Goal: Task Accomplishment & Management: Manage account settings

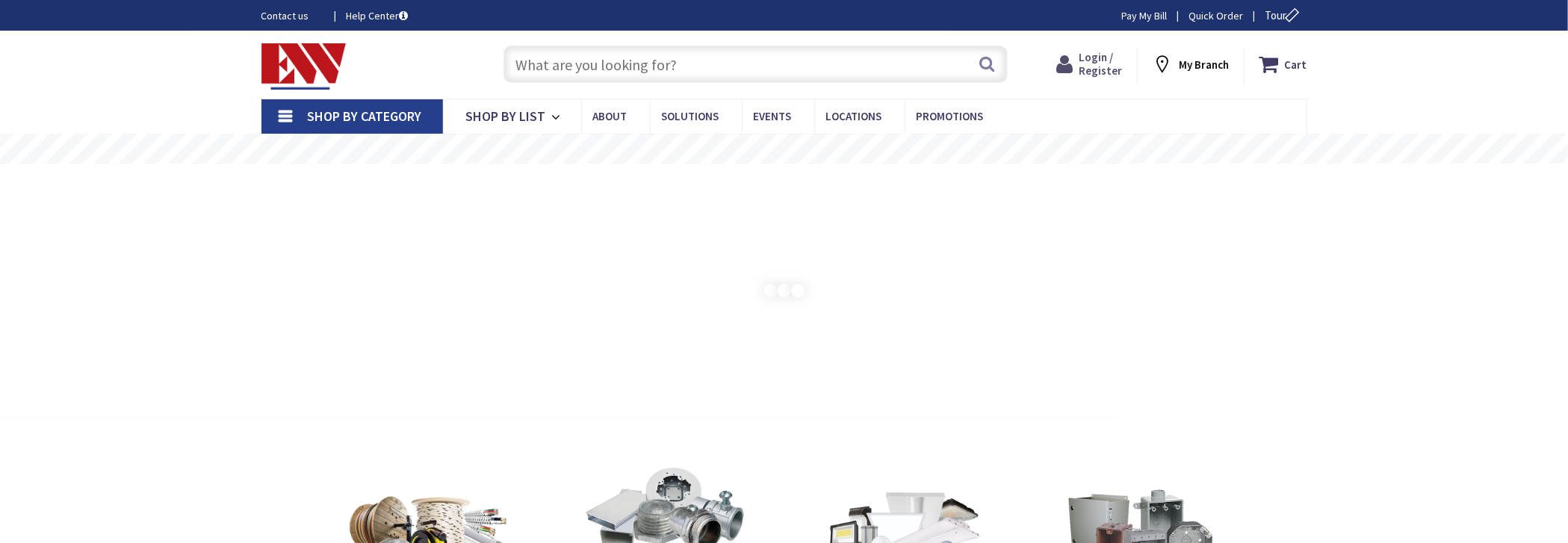
click at [1076, 60] on icon at bounding box center [1068, 64] width 22 height 27
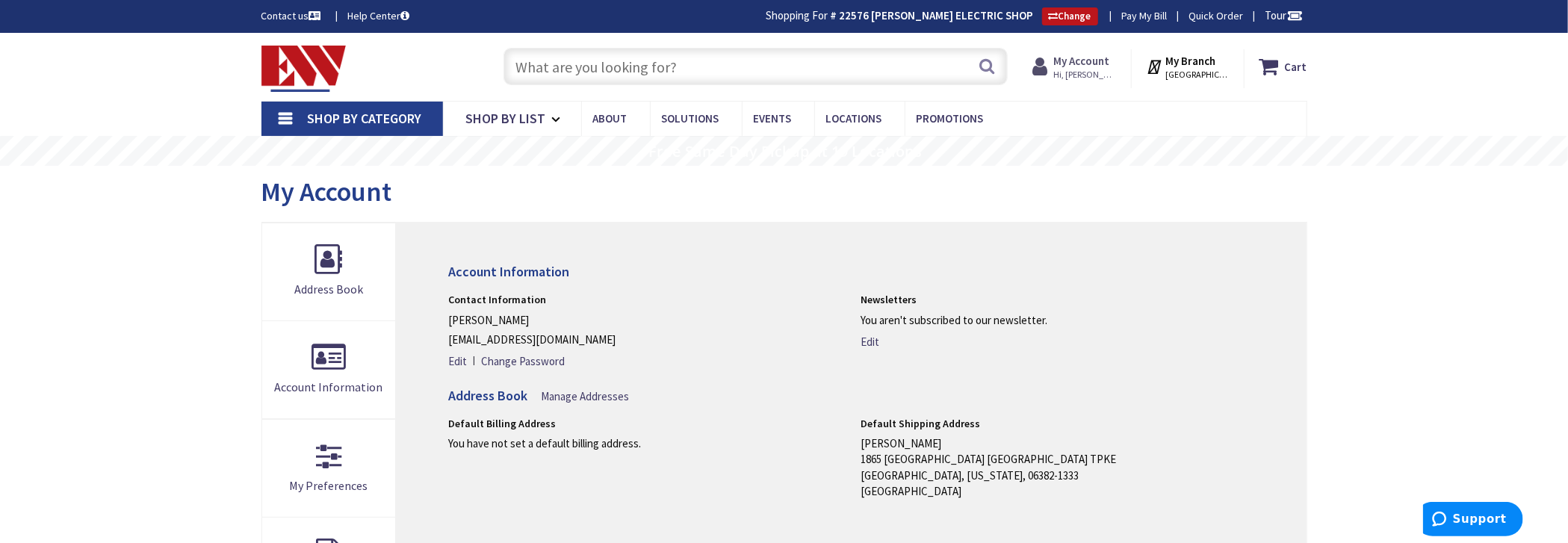
click at [1085, 59] on strong "My Account" at bounding box center [1081, 60] width 56 height 14
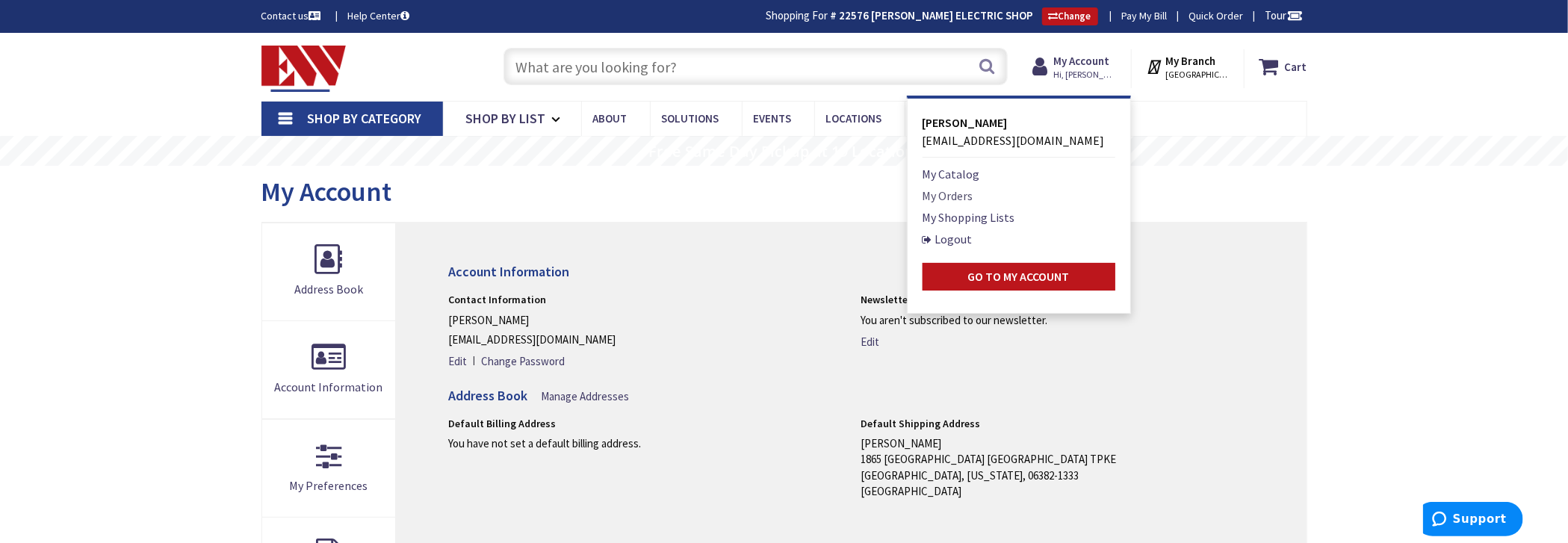
click at [943, 193] on link "My Orders" at bounding box center [948, 195] width 51 height 18
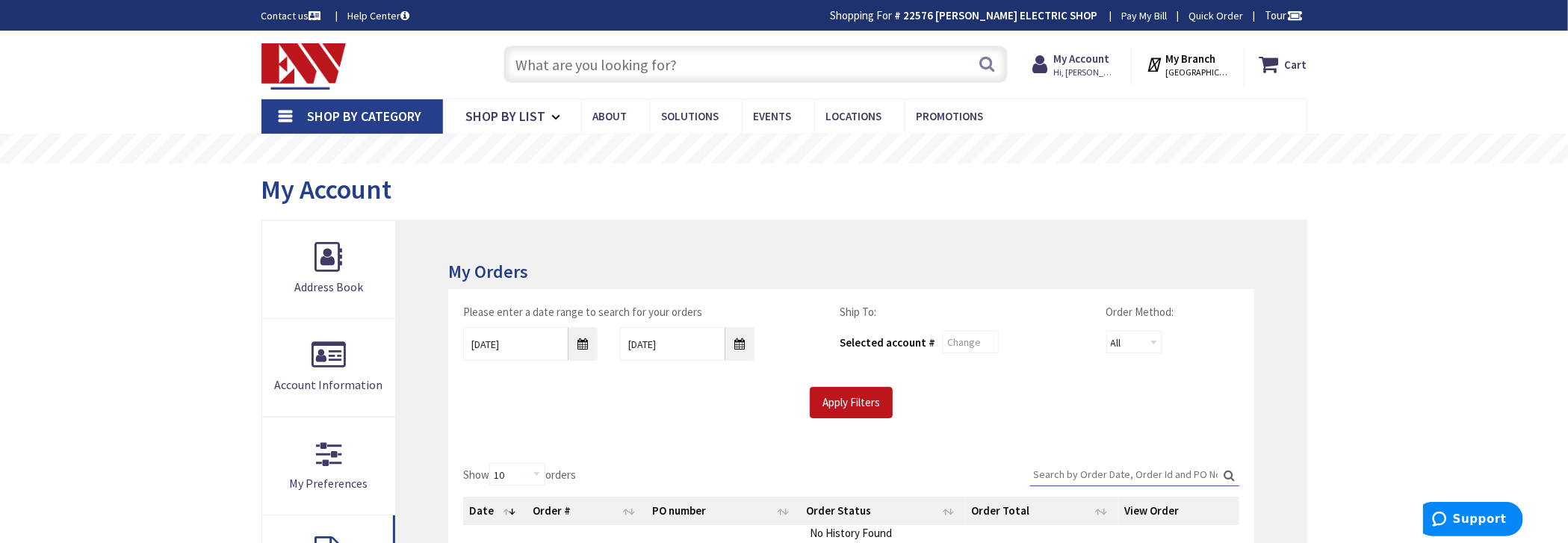
click at [1067, 469] on input "Search:" at bounding box center [1135, 474] width 209 height 22
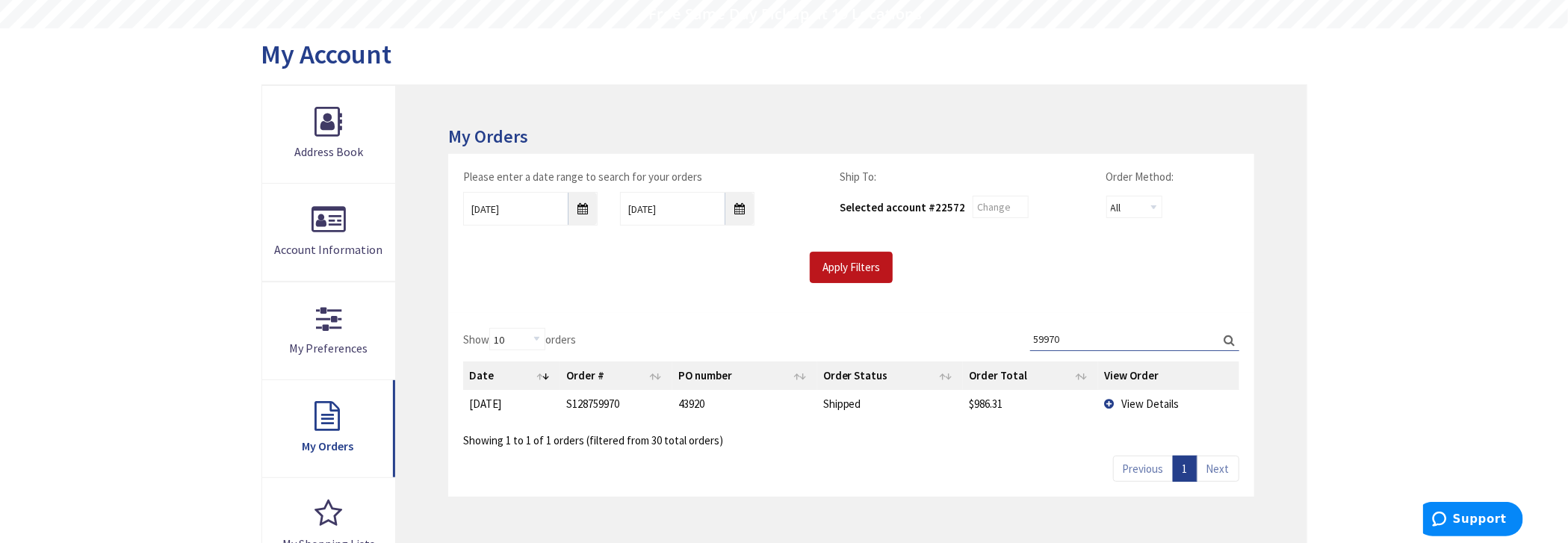
scroll to position [150, 0]
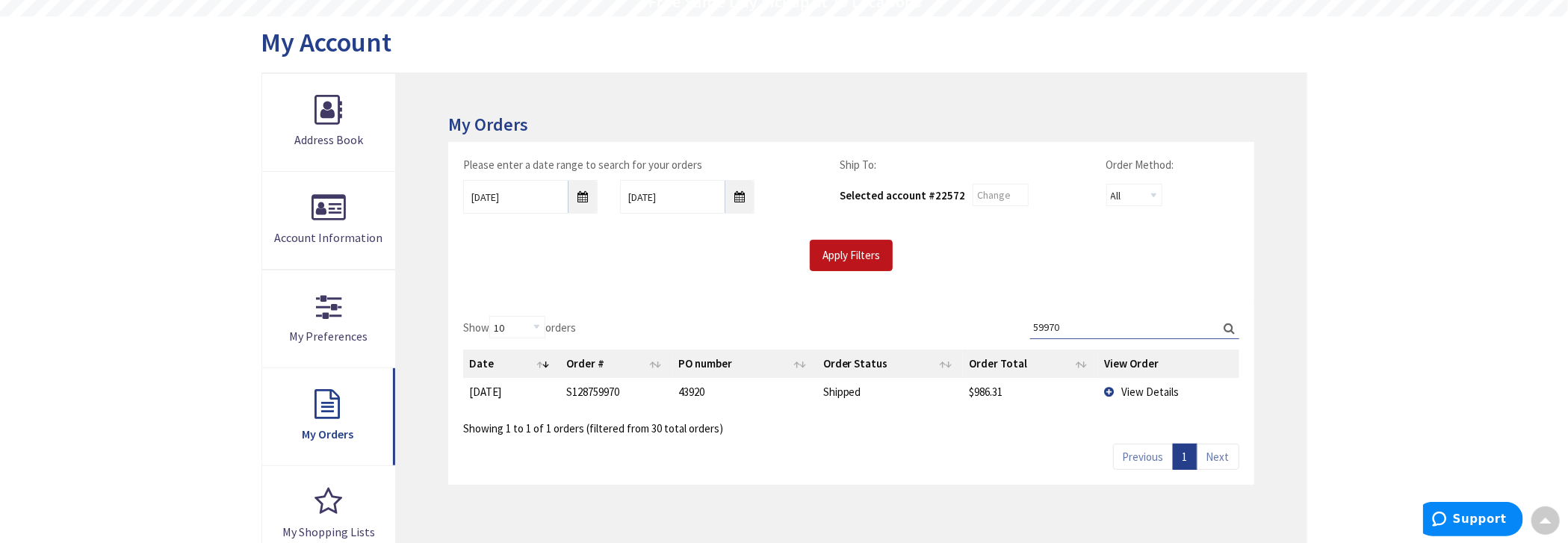
type input "59970"
click at [1159, 385] on span "View Details" at bounding box center [1151, 391] width 58 height 14
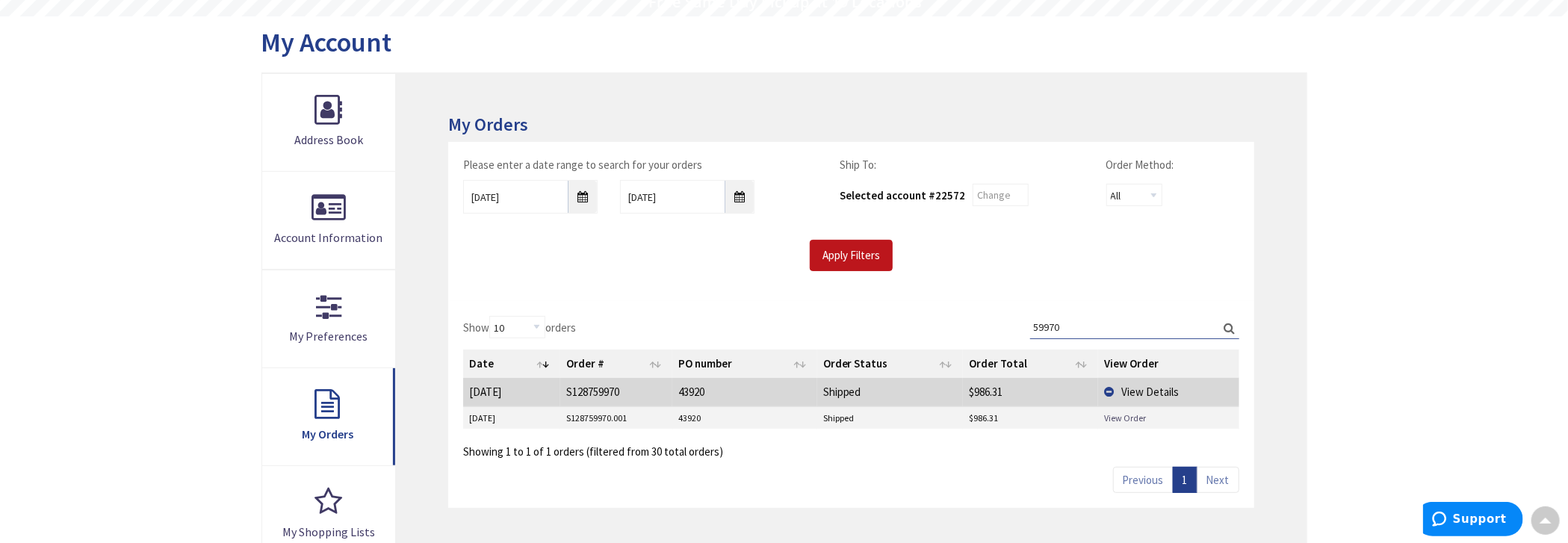
click at [1134, 412] on link "View Order" at bounding box center [1125, 418] width 42 height 13
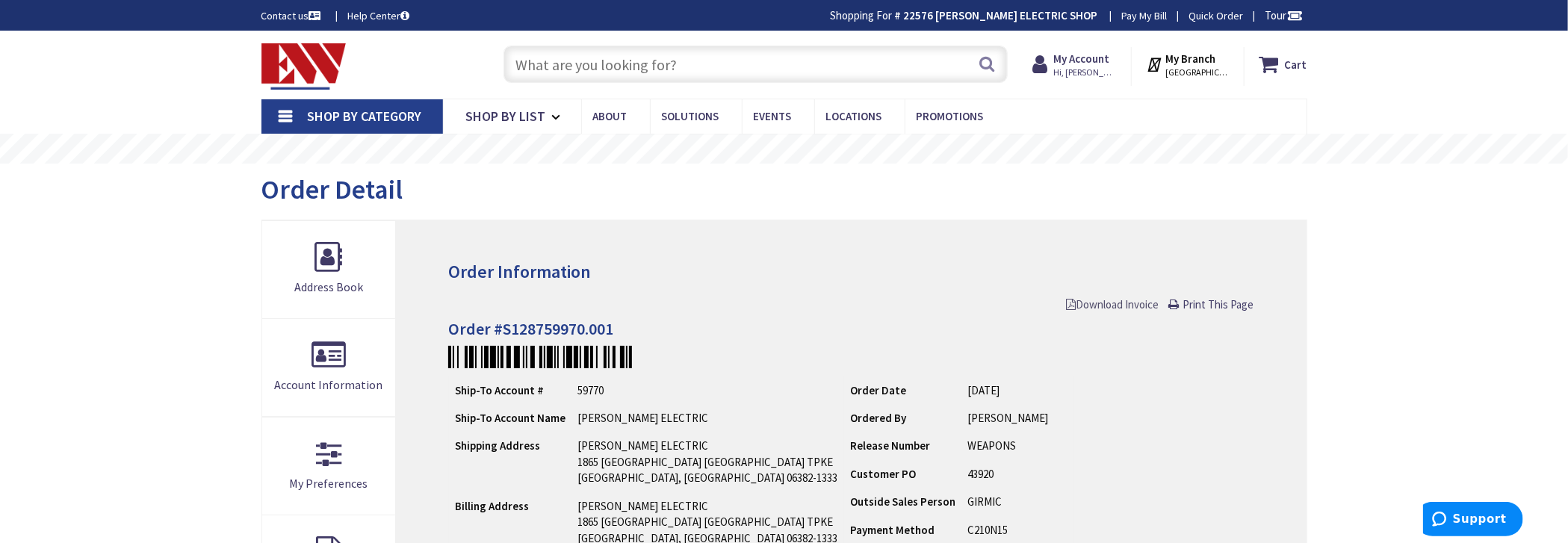
click at [1087, 304] on span "Download Invoice" at bounding box center [1113, 304] width 93 height 14
